Goal: Check status: Check status

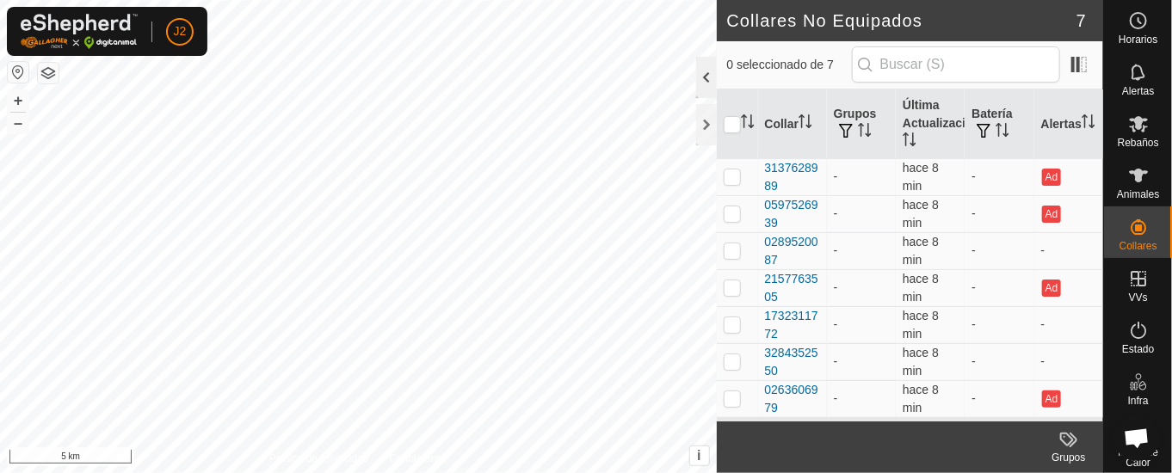
click at [705, 66] on div at bounding box center [706, 77] width 21 height 41
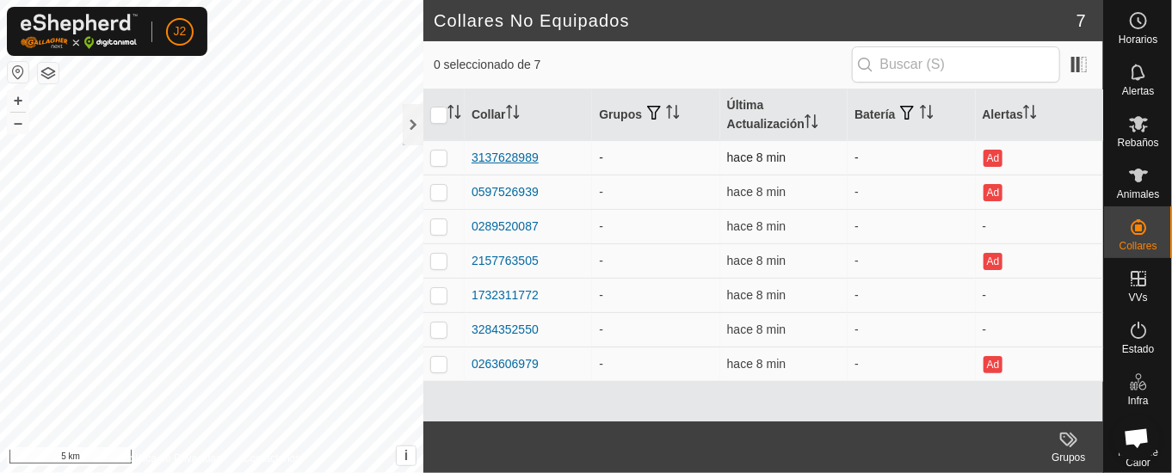
click at [501, 158] on div "3137628989" at bounding box center [504, 158] width 67 height 18
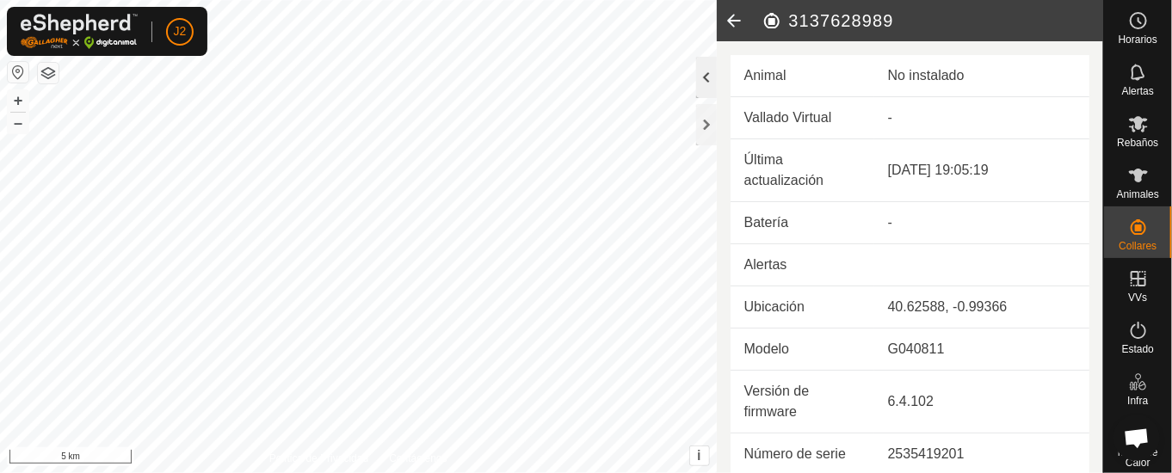
click at [703, 78] on div at bounding box center [706, 77] width 21 height 41
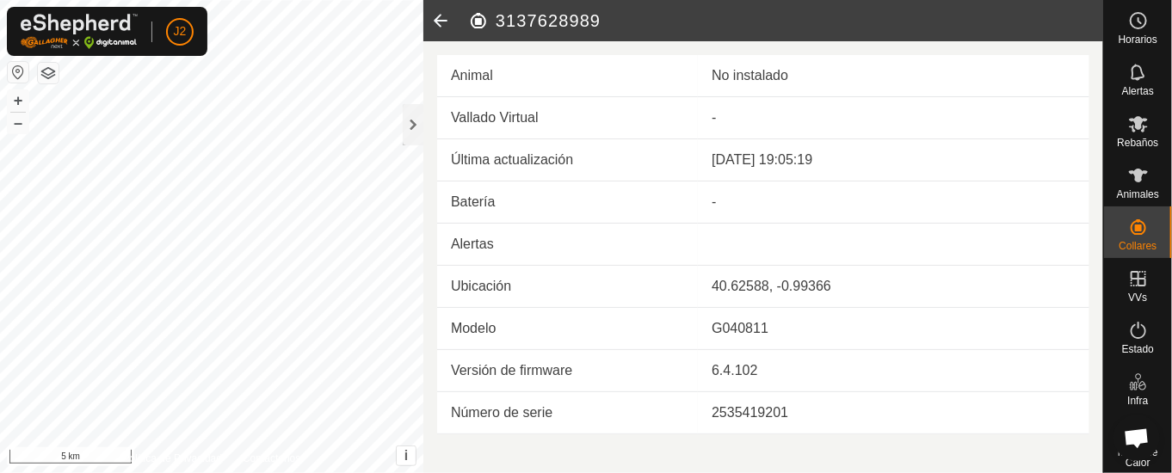
click at [447, 11] on icon at bounding box center [440, 20] width 34 height 41
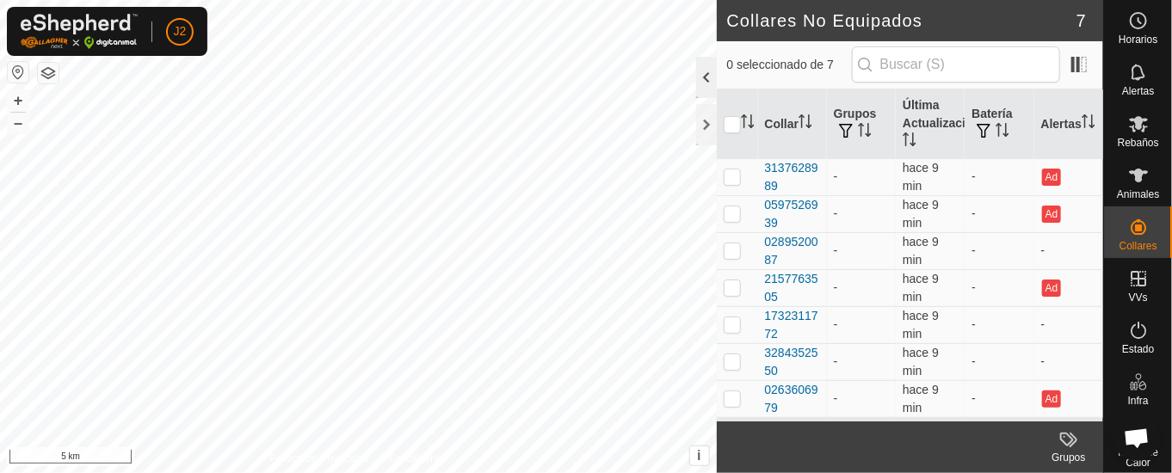
click at [704, 71] on div at bounding box center [706, 77] width 21 height 41
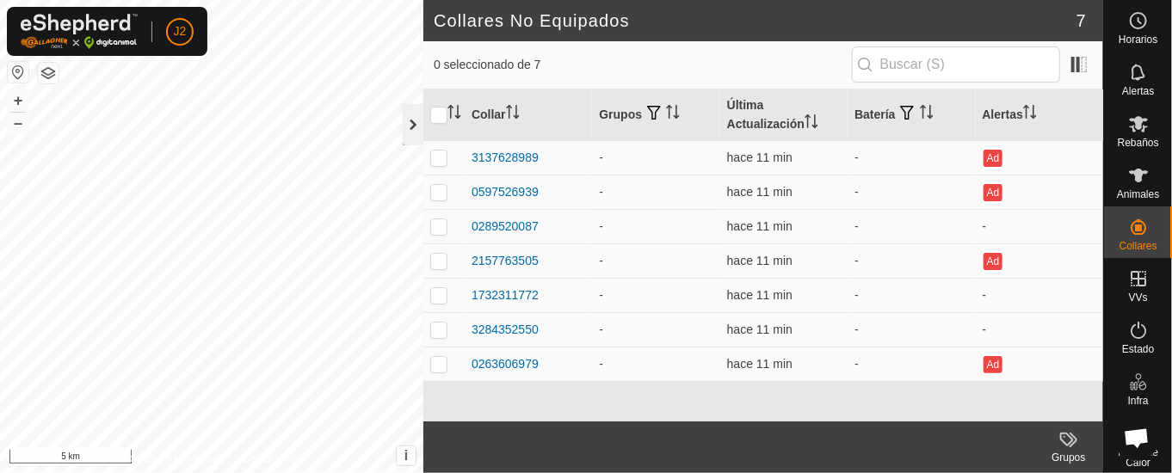
click at [412, 124] on div at bounding box center [413, 124] width 21 height 41
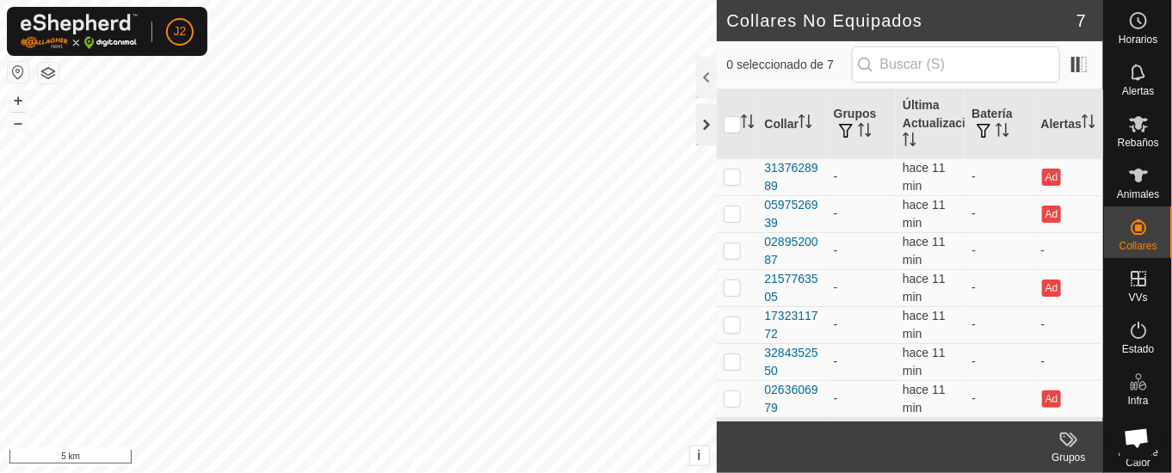
click at [709, 123] on div at bounding box center [706, 124] width 21 height 41
